Goal: Obtain resource: Obtain resource

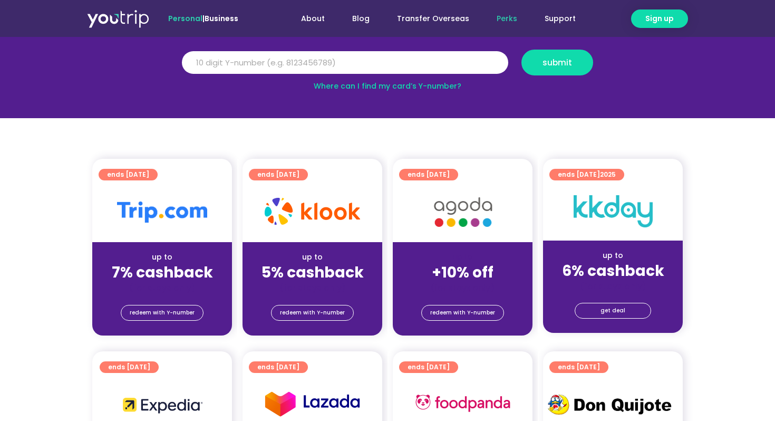
scroll to position [147, 0]
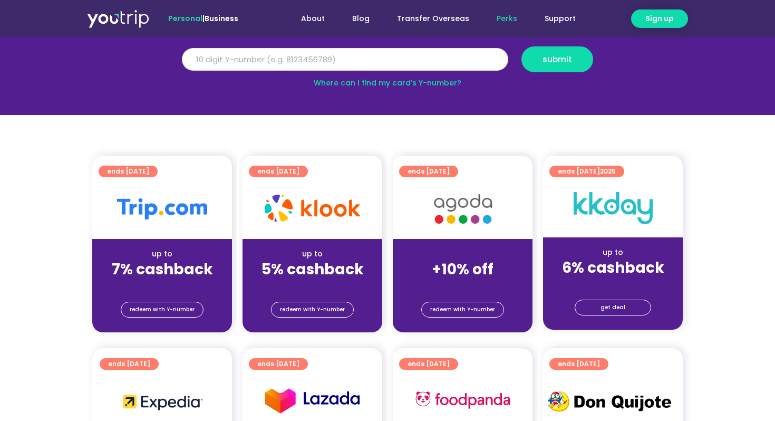
click at [468, 55] on input "Y Number" at bounding box center [345, 59] width 327 height 23
click at [433, 310] on span "redeem with Y-number" at bounding box center [462, 309] width 65 height 15
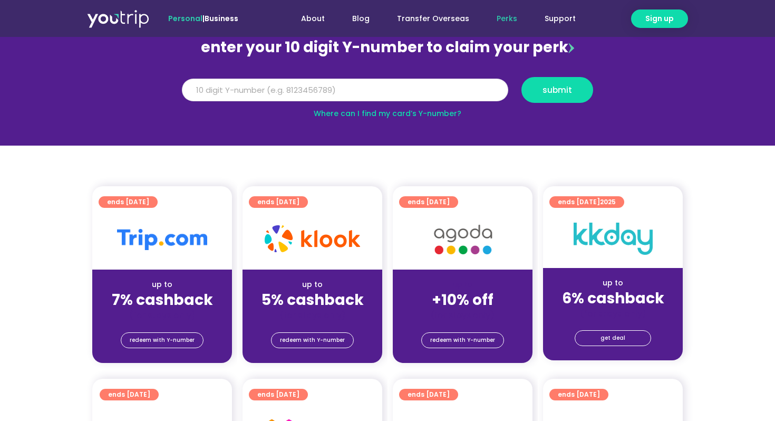
click at [425, 93] on input "Y Number" at bounding box center [345, 90] width 327 height 23
type input "8158114690"
click at [481, 344] on span "redeem with Y-number" at bounding box center [462, 340] width 65 height 15
click at [543, 100] on button "submit" at bounding box center [558, 90] width 72 height 26
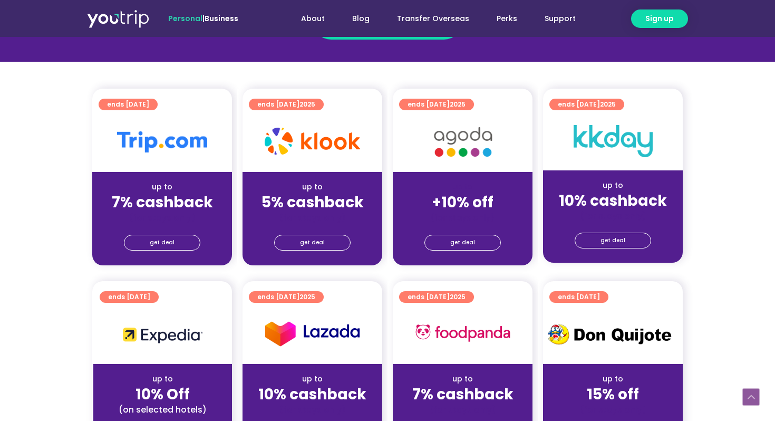
scroll to position [232, 0]
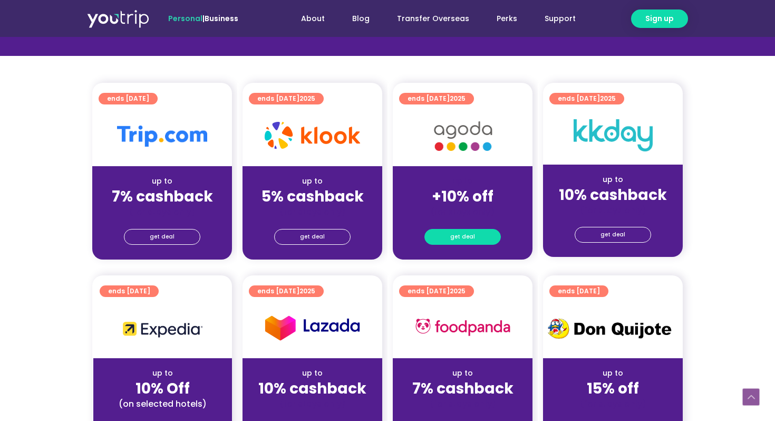
click at [486, 236] on link "get deal" at bounding box center [463, 237] width 76 height 16
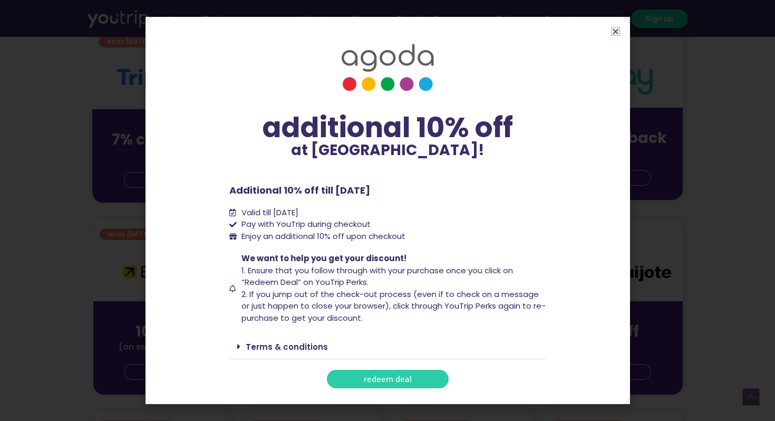
scroll to position [290, 0]
click at [395, 373] on link "redeem deal" at bounding box center [388, 379] width 122 height 18
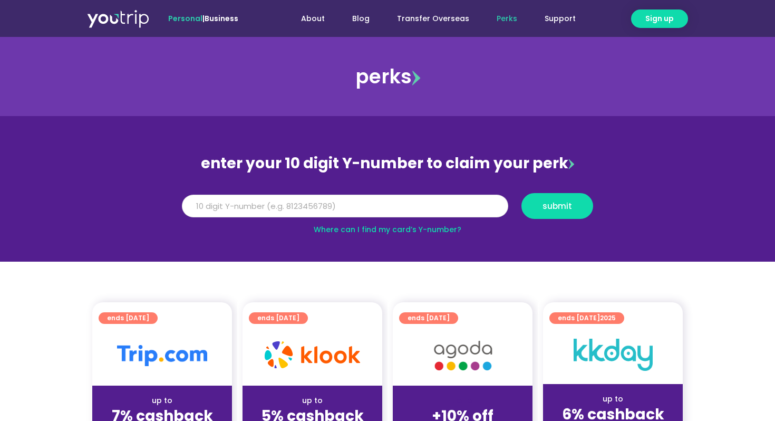
click at [366, 204] on input "Y Number" at bounding box center [345, 206] width 327 height 23
type input "8158114690"
click at [549, 213] on button "submit" at bounding box center [558, 206] width 72 height 26
